Goal: Task Accomplishment & Management: Complete application form

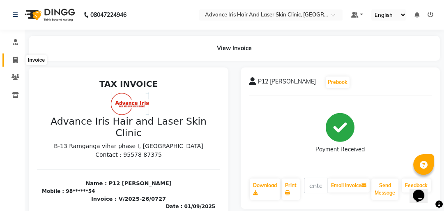
click at [15, 60] on icon at bounding box center [15, 60] width 5 height 6
select select "service"
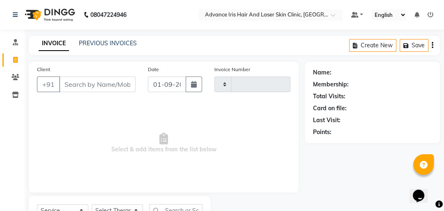
scroll to position [36, 0]
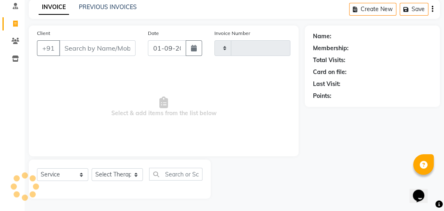
click at [122, 49] on input "Client" at bounding box center [97, 48] width 76 height 16
type input "TUSHAR"
type input "0728"
type input "TUSHAR"
select select "5825"
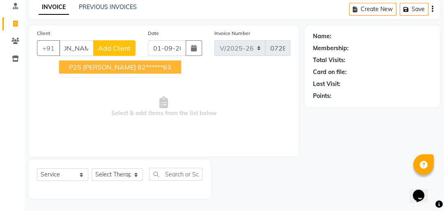
scroll to position [0, 35]
type input "[PERSON_NAME]"
